Goal: Information Seeking & Learning: Learn about a topic

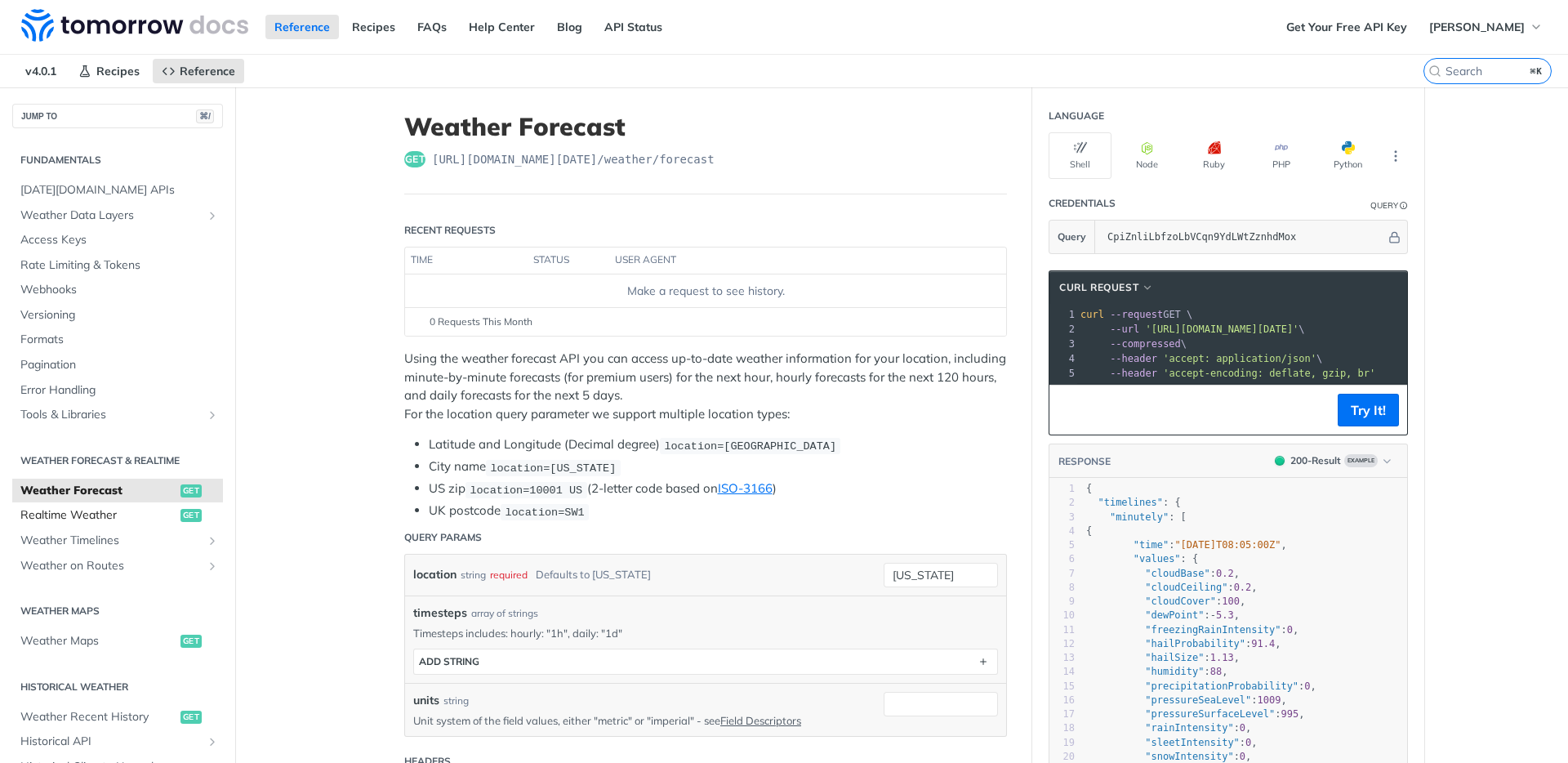
click at [132, 511] on span "Realtime Weather" at bounding box center [98, 515] width 156 height 16
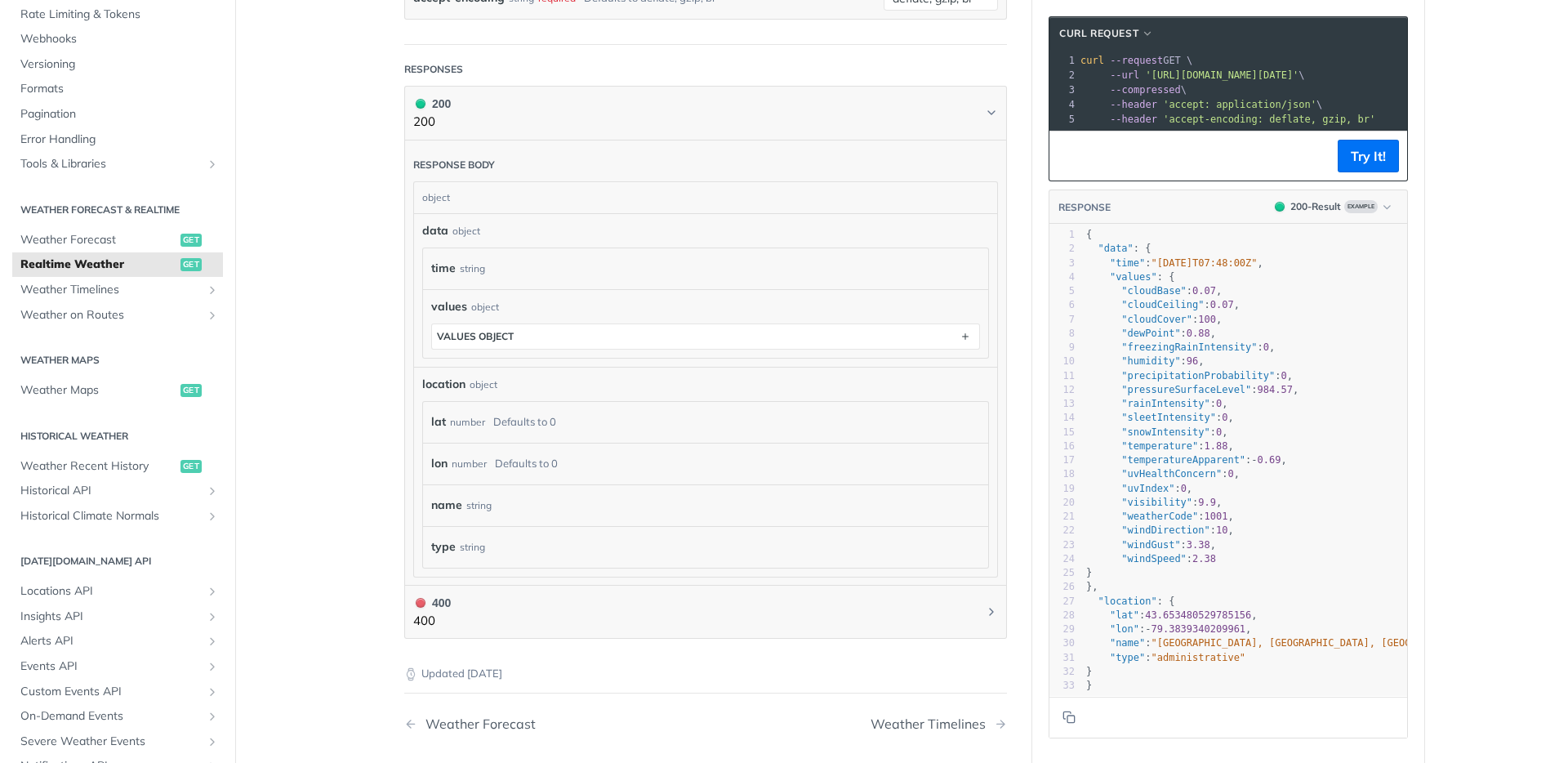
scroll to position [3, 0]
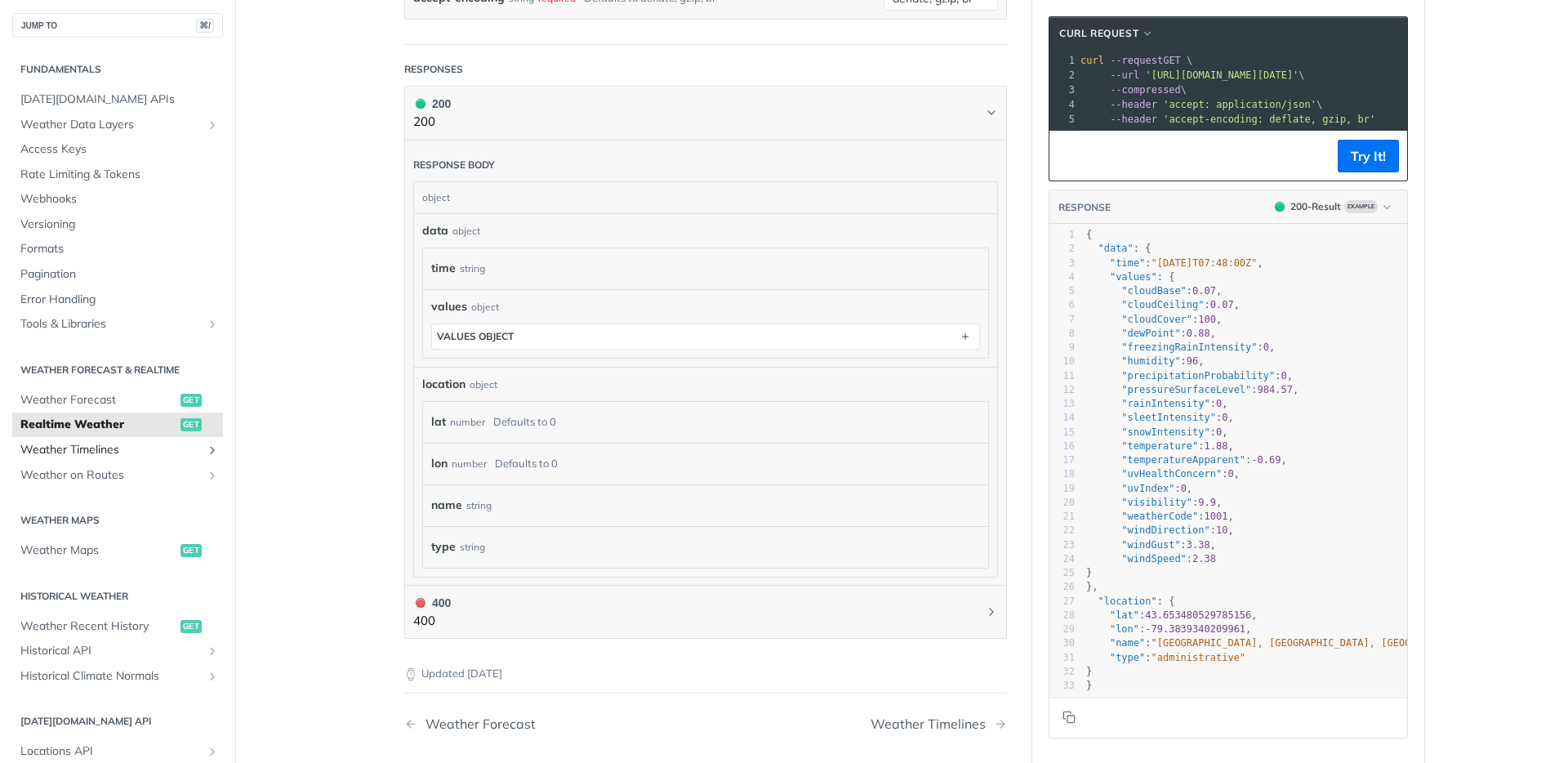
click at [106, 450] on span "Weather Timelines" at bounding box center [111, 449] width 181 height 16
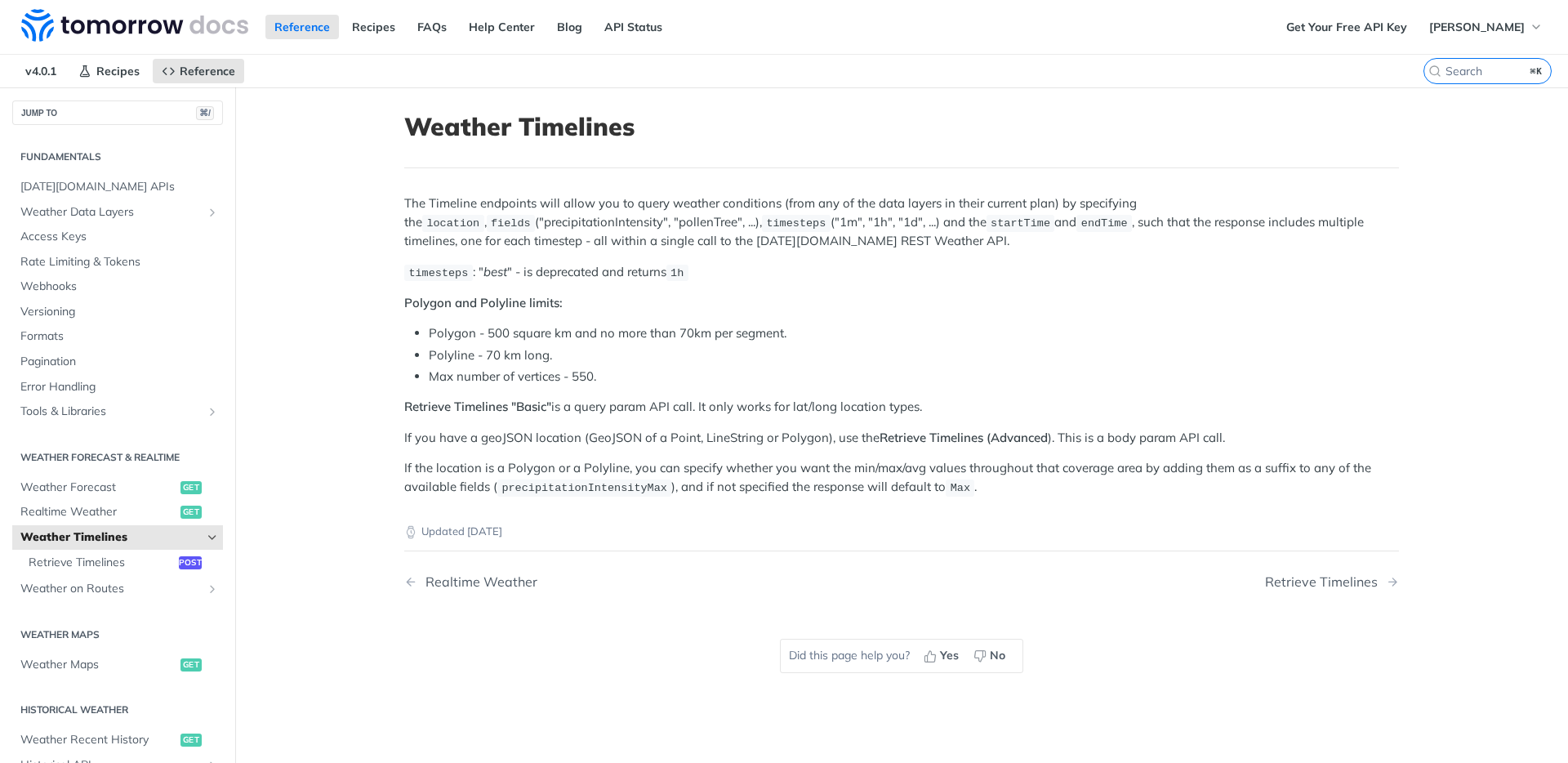
scroll to position [131, 0]
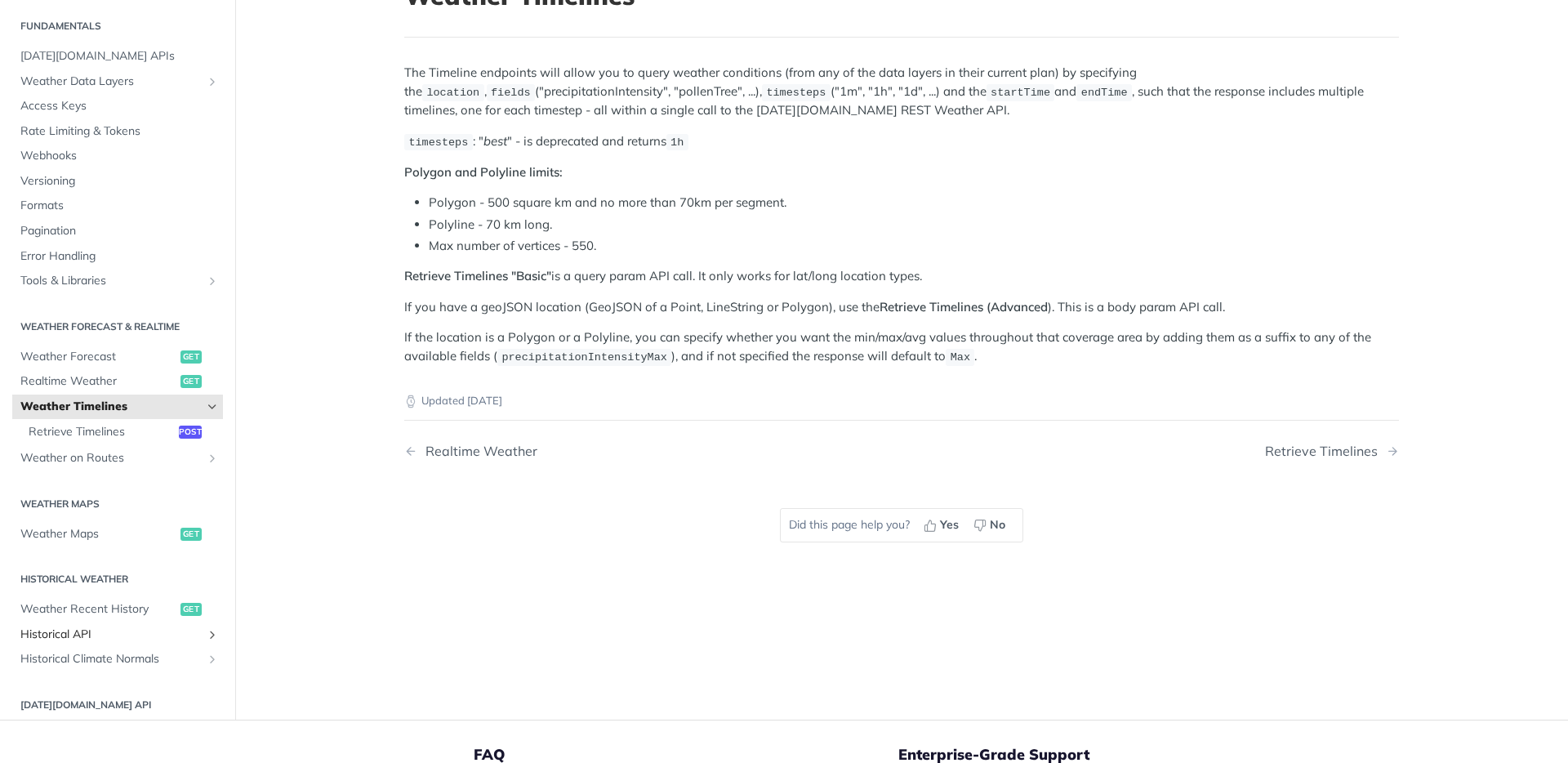
click at [67, 639] on span "Historical API" at bounding box center [111, 634] width 181 height 16
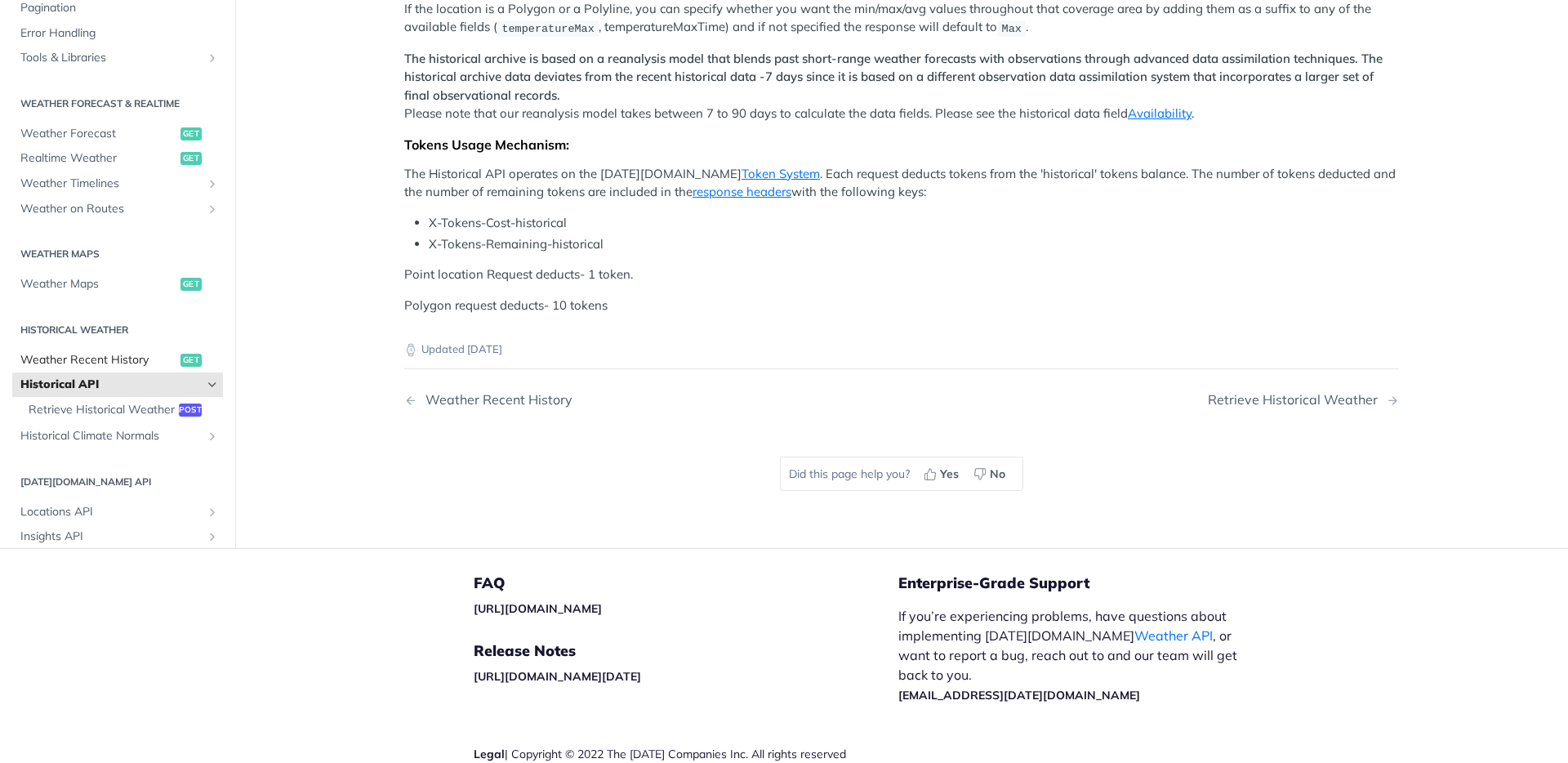
scroll to position [95, 0]
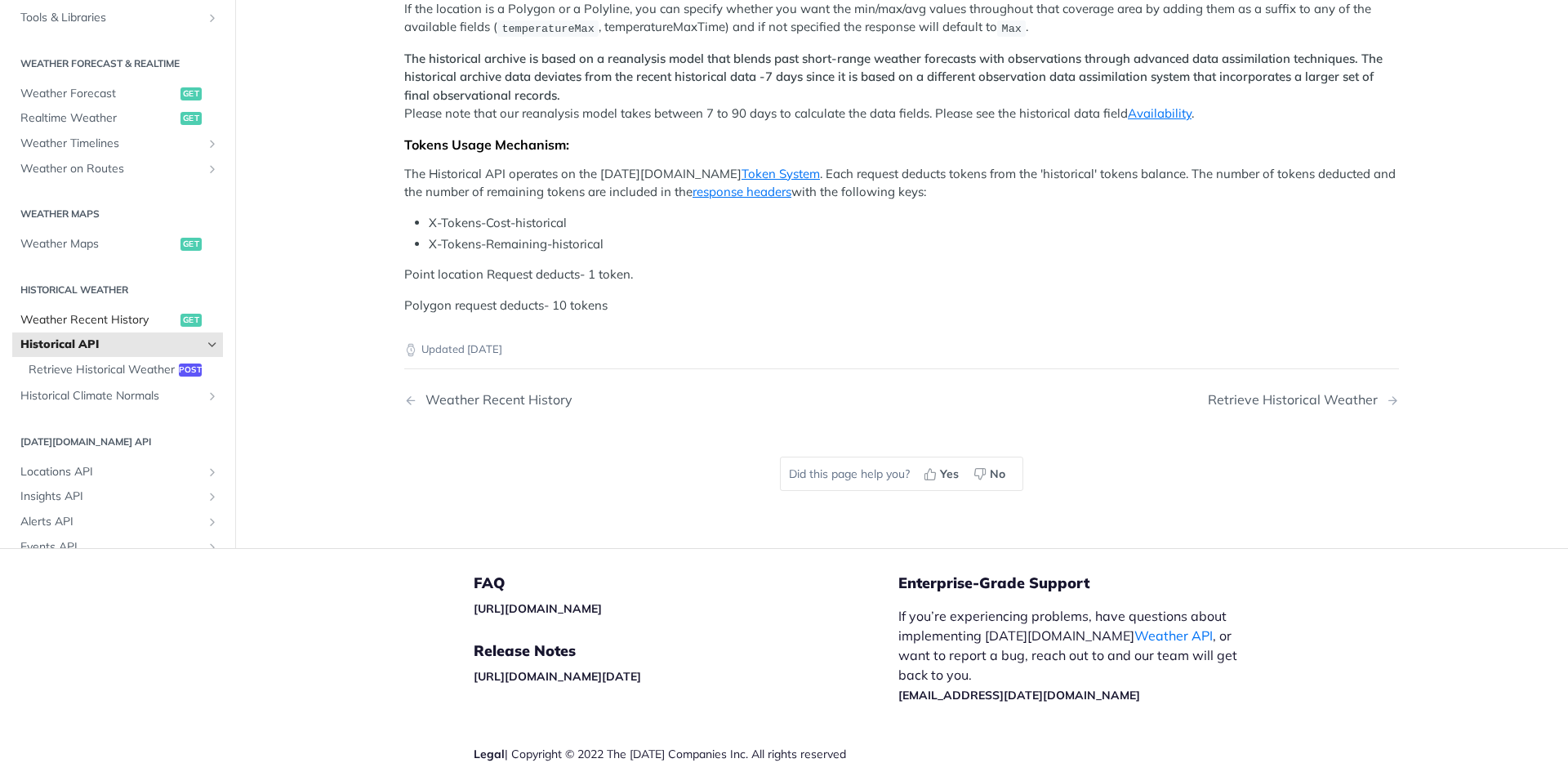
click at [100, 328] on span "Weather Recent History" at bounding box center [98, 320] width 156 height 16
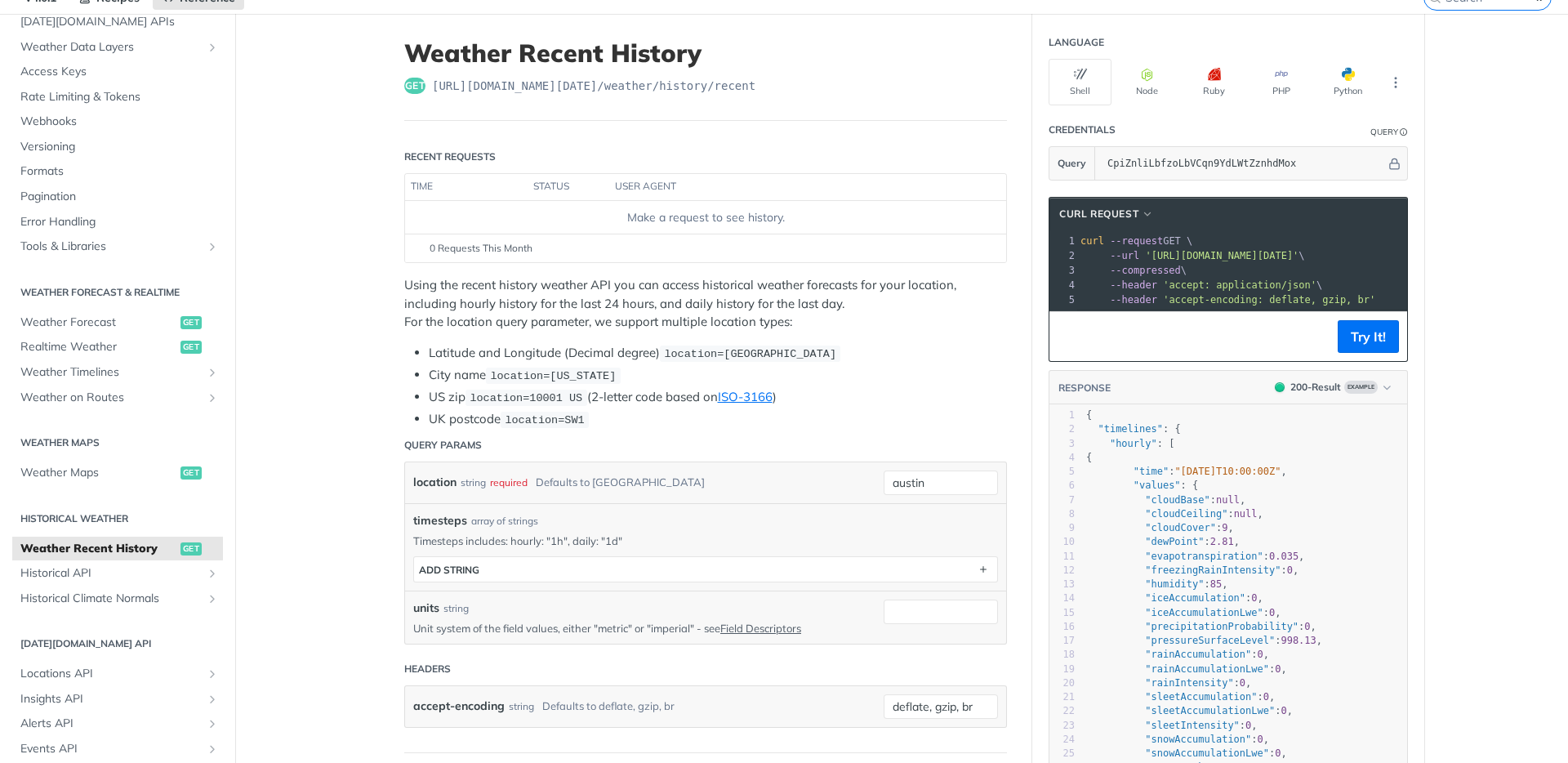
scroll to position [128, 0]
